Goal: Find specific page/section: Find specific page/section

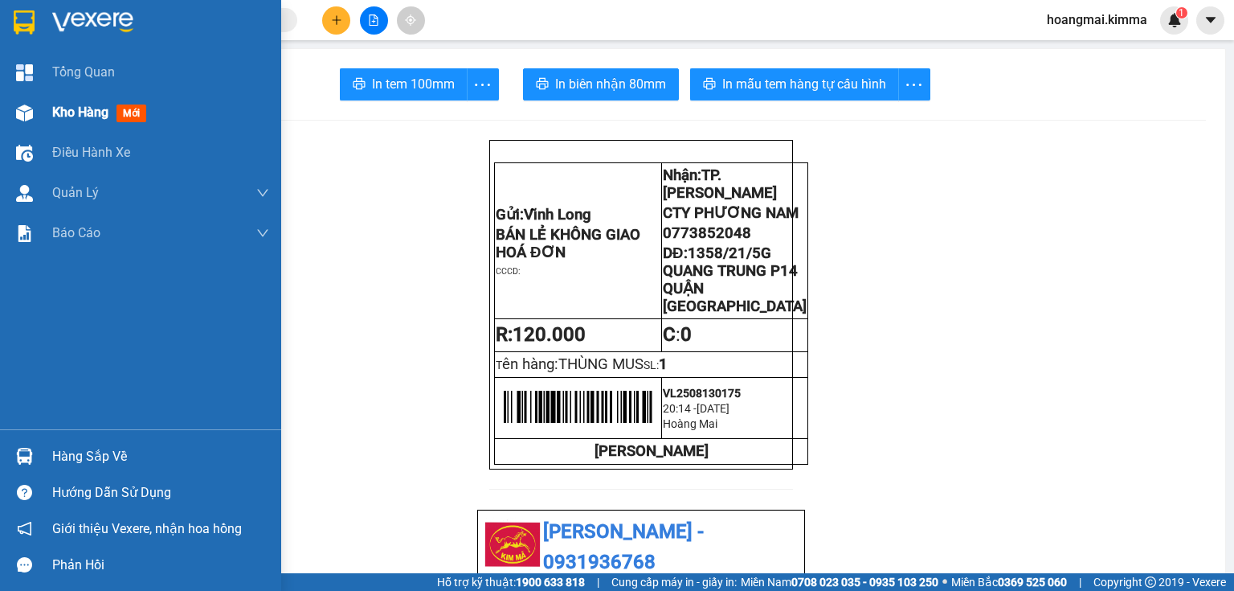
click at [40, 103] on div "Kho hàng mới" at bounding box center [140, 112] width 281 height 40
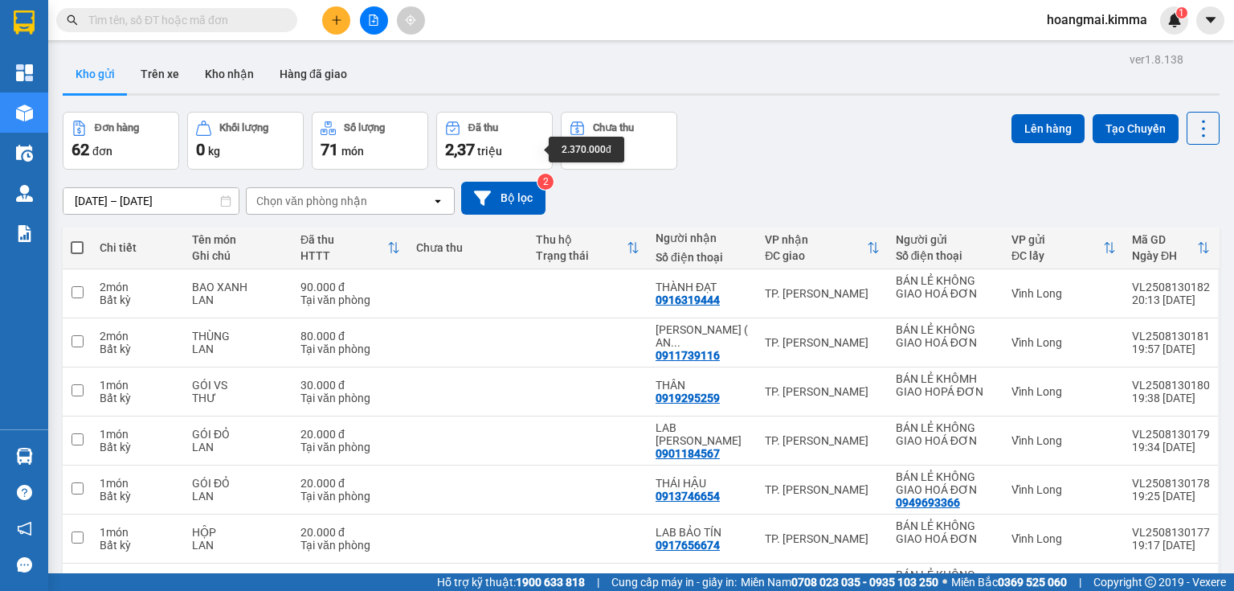
click at [485, 145] on span "triệu" at bounding box center [489, 151] width 25 height 13
click at [503, 166] on button "Đã thu 2,37 triệu" at bounding box center [494, 141] width 117 height 58
click at [495, 146] on span "triệu" at bounding box center [489, 151] width 25 height 13
click at [258, 28] on input "text" at bounding box center [183, 20] width 190 height 18
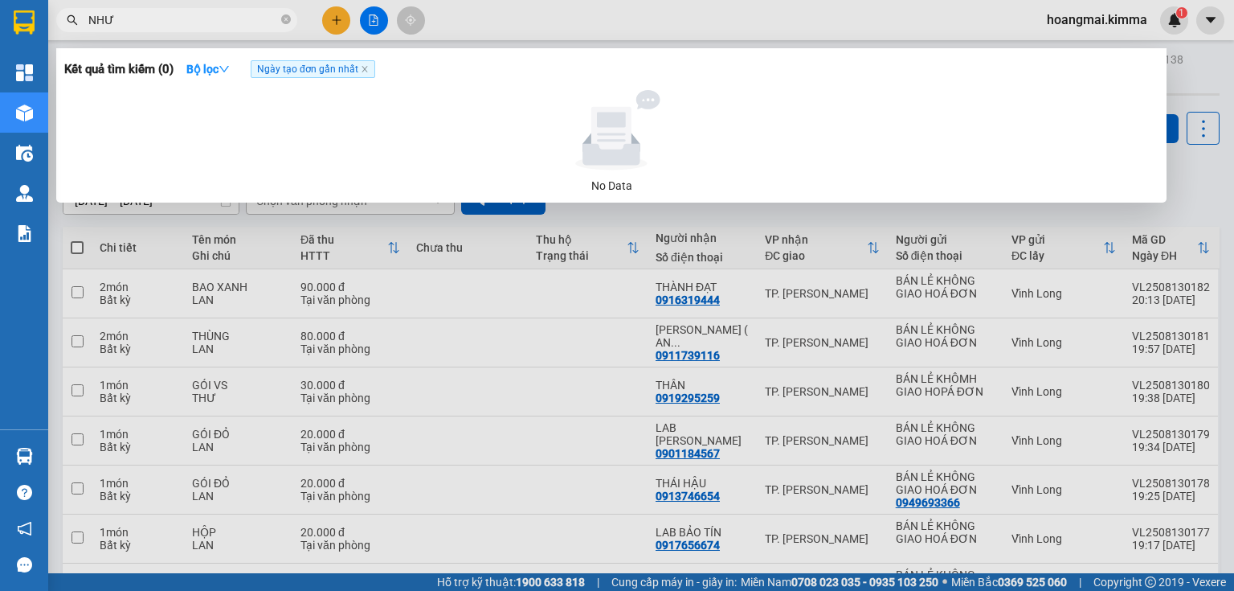
type input "NHƯ Ý"
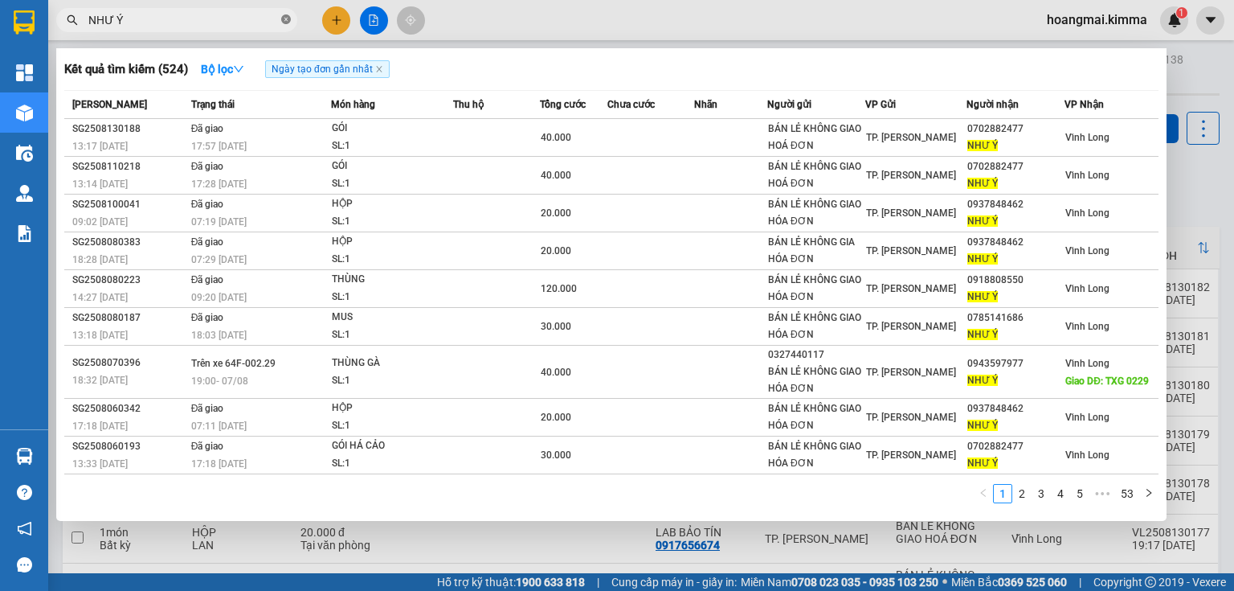
click at [288, 19] on icon "close-circle" at bounding box center [286, 19] width 10 height 10
